Goal: Task Accomplishment & Management: Manage account settings

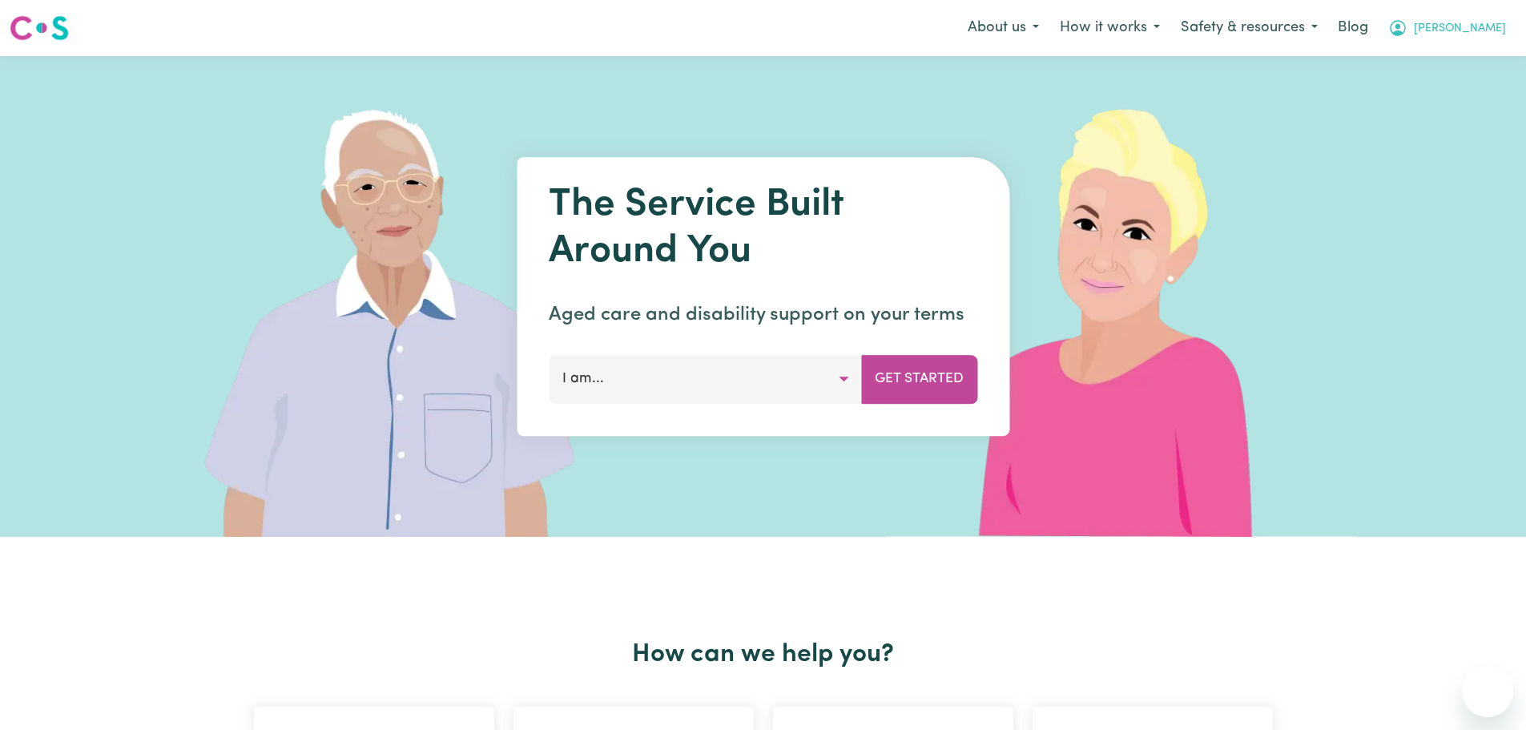
click at [1483, 26] on span "[PERSON_NAME]" at bounding box center [1460, 29] width 92 height 18
click at [1474, 54] on link "Admin Dashboard" at bounding box center [1452, 62] width 127 height 30
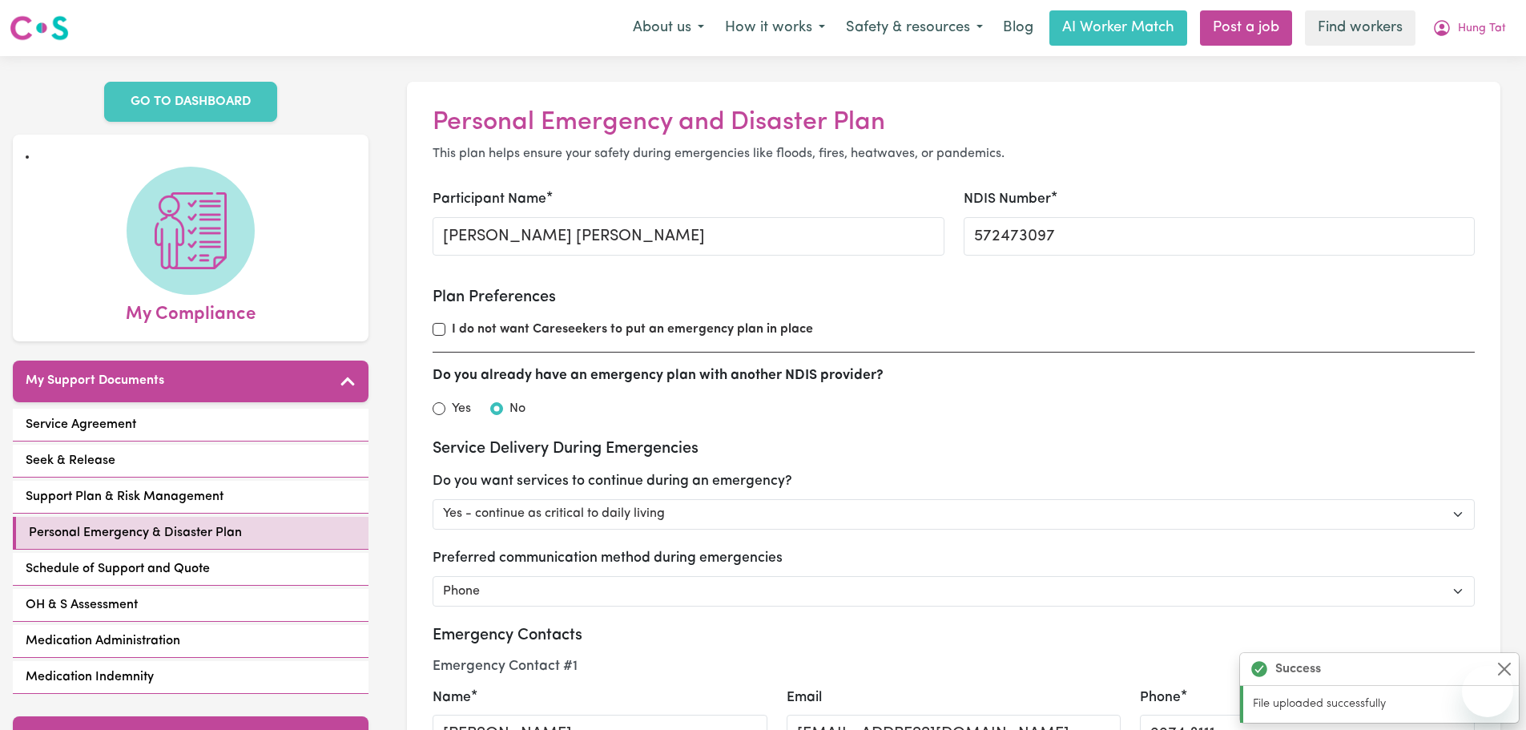
select select "continue"
select select "phone"
click at [1474, 24] on span "Hung Tat" at bounding box center [1482, 29] width 48 height 18
click at [1460, 83] on link "Logout" at bounding box center [1452, 92] width 127 height 30
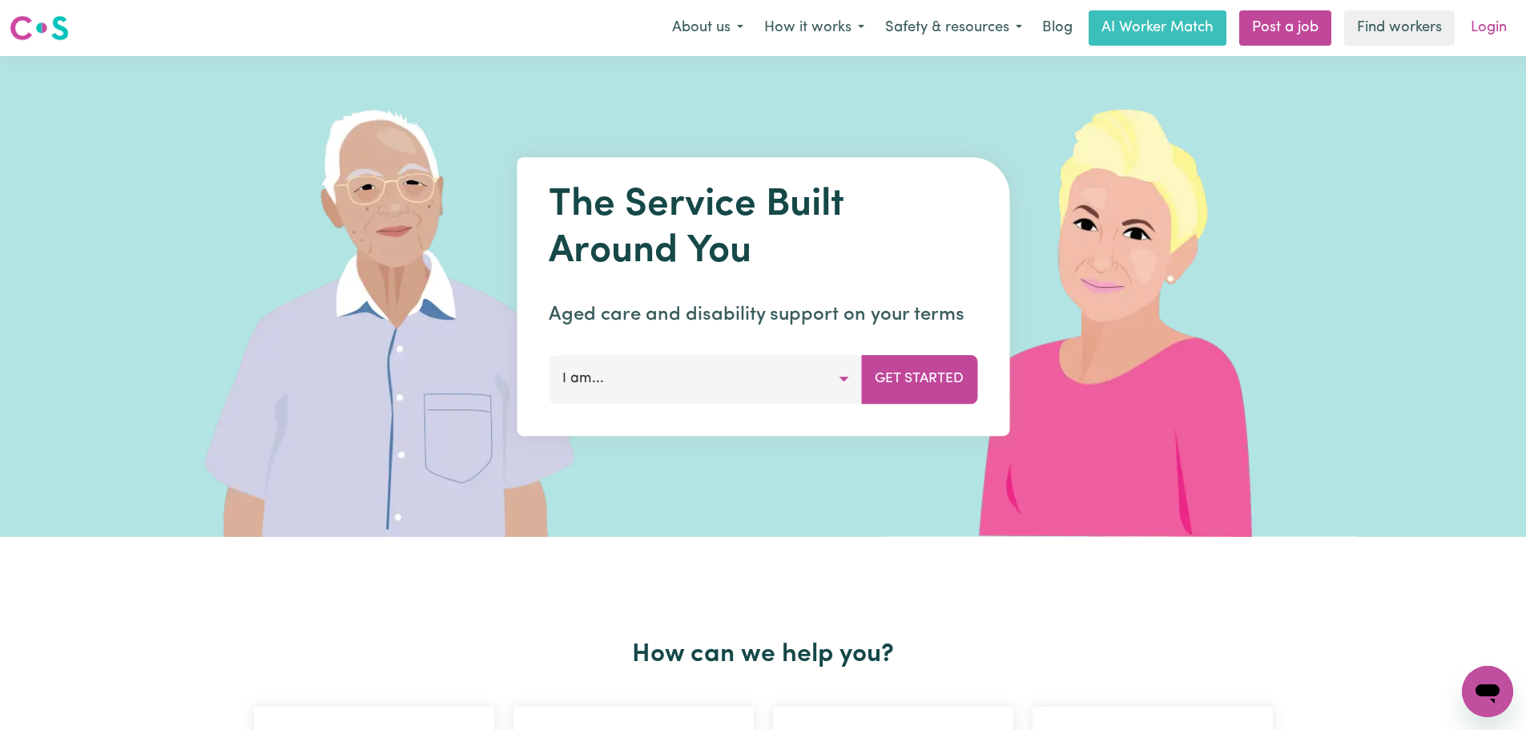
click at [1488, 22] on link "Login" at bounding box center [1488, 27] width 55 height 35
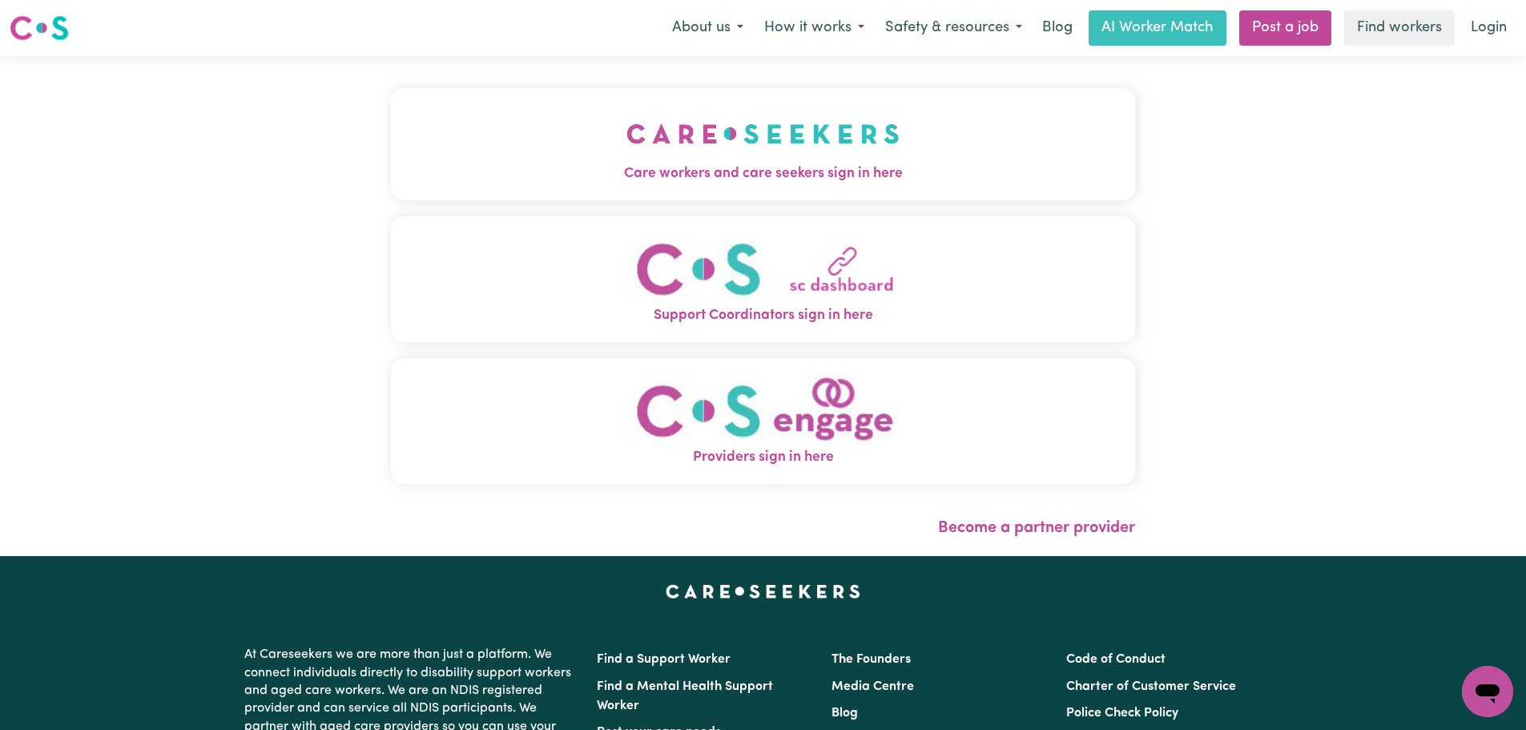
click at [391, 189] on button "Care workers and care seekers sign in here" at bounding box center [763, 144] width 744 height 112
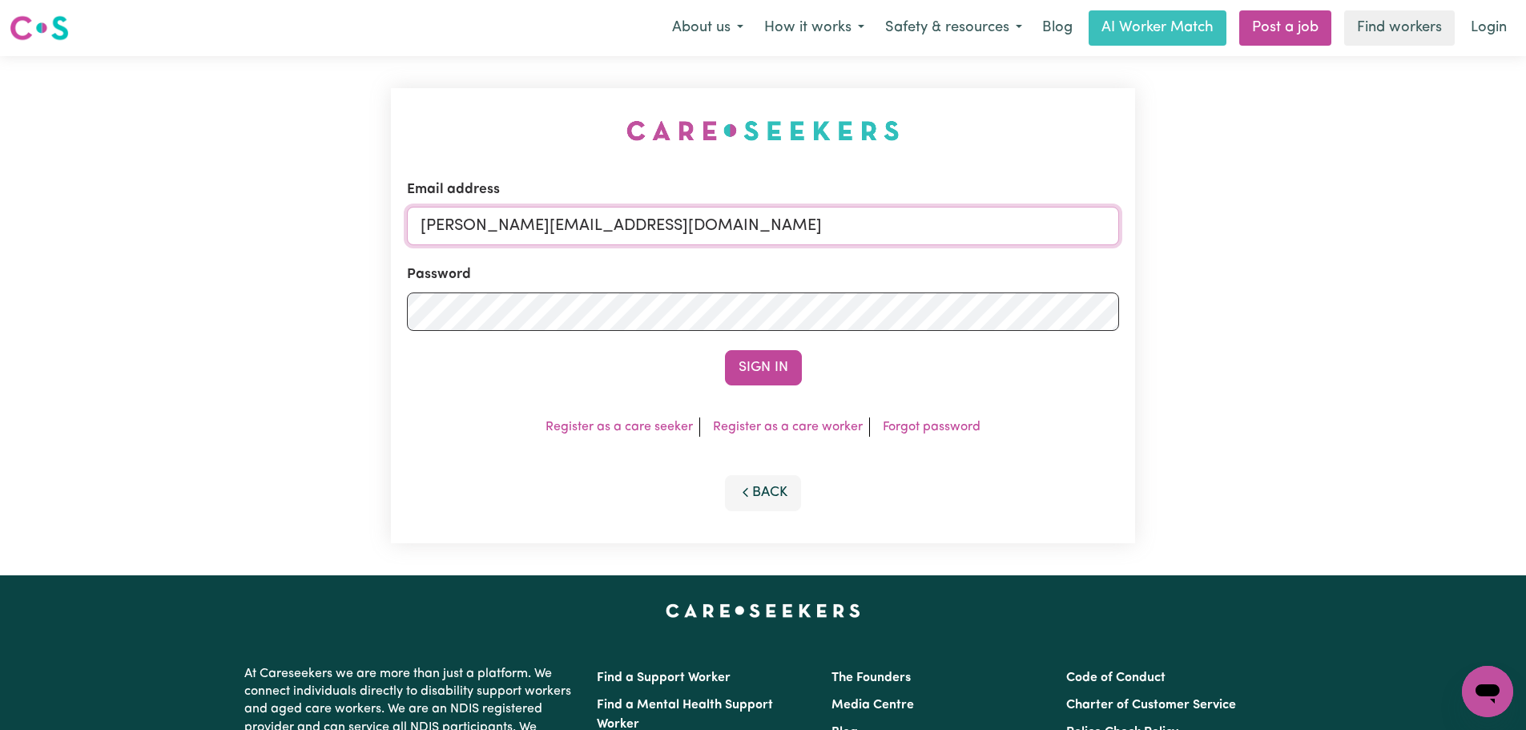
click at [656, 224] on input "lindsay+engage@careseekers.com.au" at bounding box center [763, 226] width 712 height 38
drag, startPoint x: 608, startPoint y: 218, endPoint x: 509, endPoint y: 214, distance: 99.4
click at [509, 214] on input "superuser~ndressa.bussacos@gmail.com" at bounding box center [763, 226] width 712 height 38
type input "superuser~andressa.bussacos@gmail.com"
click at [725, 350] on button "Sign In" at bounding box center [763, 367] width 77 height 35
